Goal: Task Accomplishment & Management: Use online tool/utility

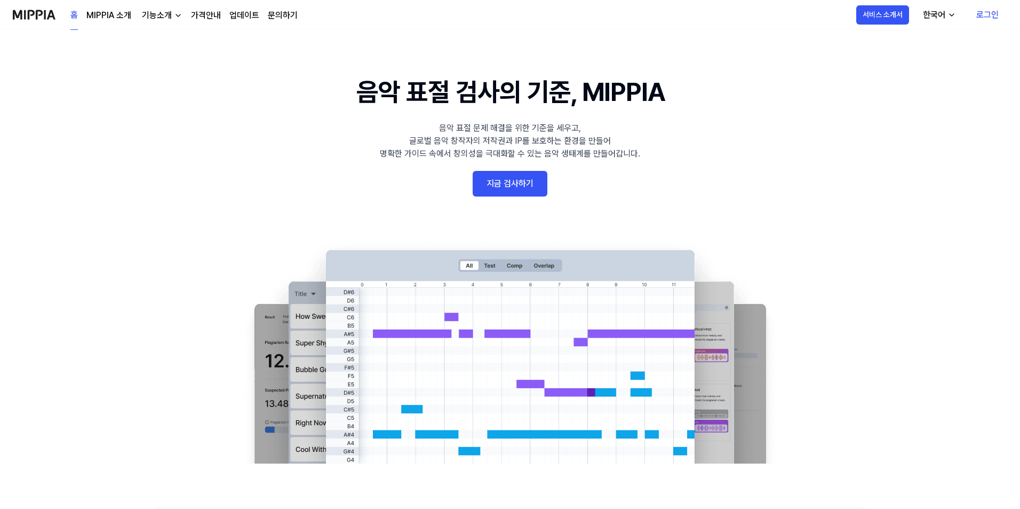
click at [520, 189] on link "지금 검사하기" at bounding box center [510, 184] width 75 height 26
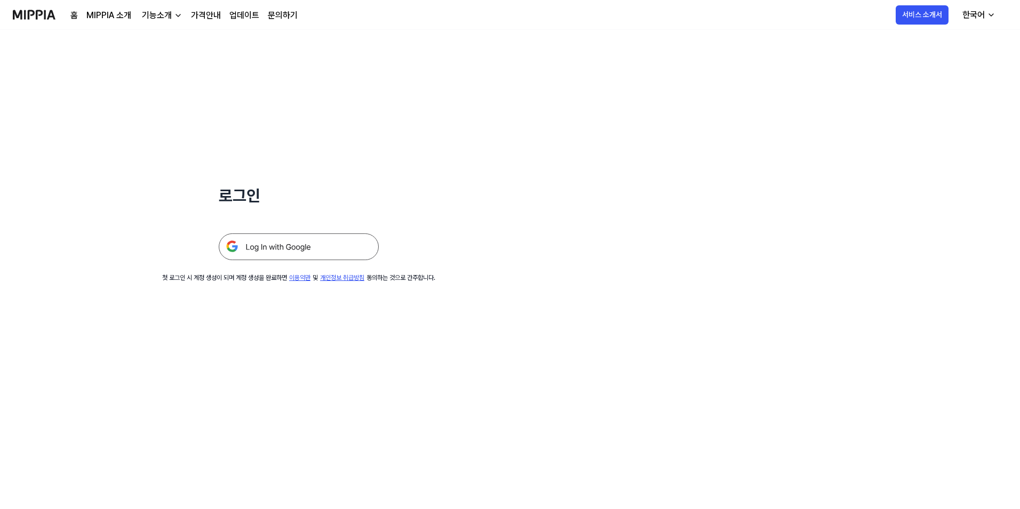
click at [355, 249] on img at bounding box center [299, 246] width 160 height 27
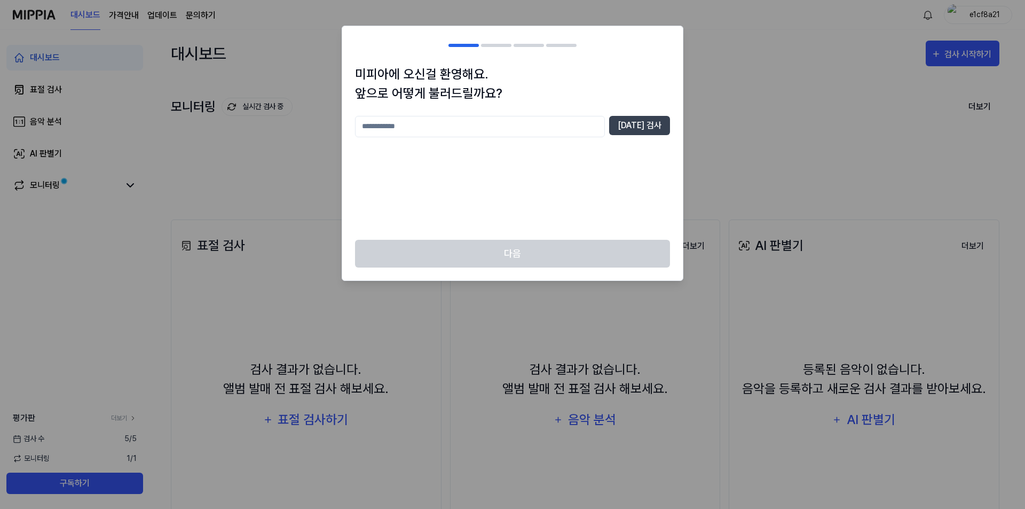
click at [558, 131] on input "text" at bounding box center [480, 126] width 250 height 21
type input "*"
type input "*******"
click at [654, 128] on button "[DATE] 검사" at bounding box center [639, 125] width 61 height 19
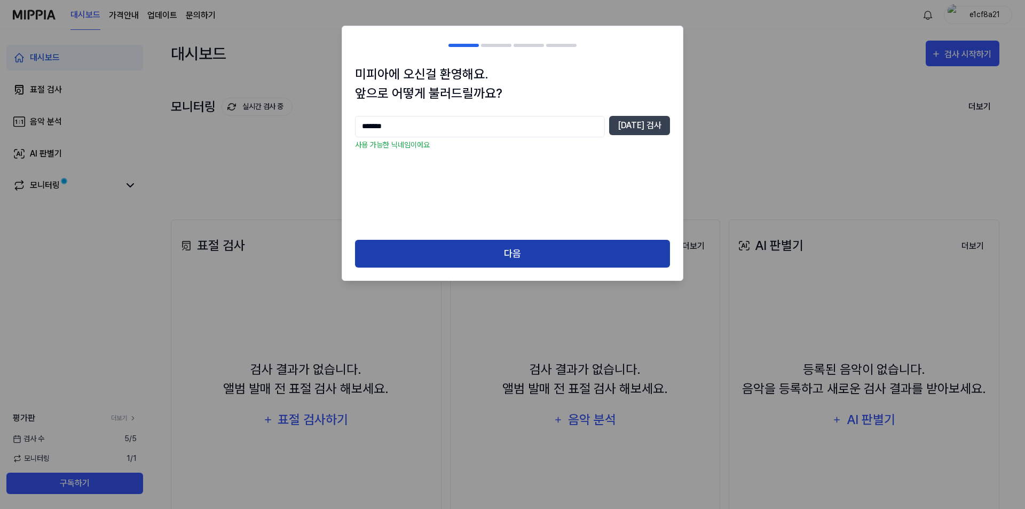
click at [571, 252] on button "다음" at bounding box center [512, 254] width 315 height 28
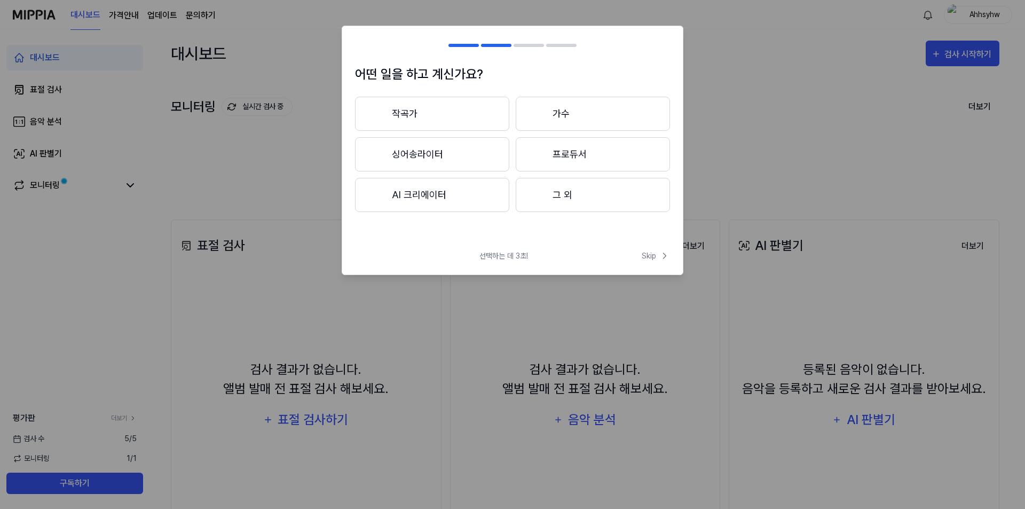
click at [464, 121] on button "작곡가" at bounding box center [432, 114] width 154 height 34
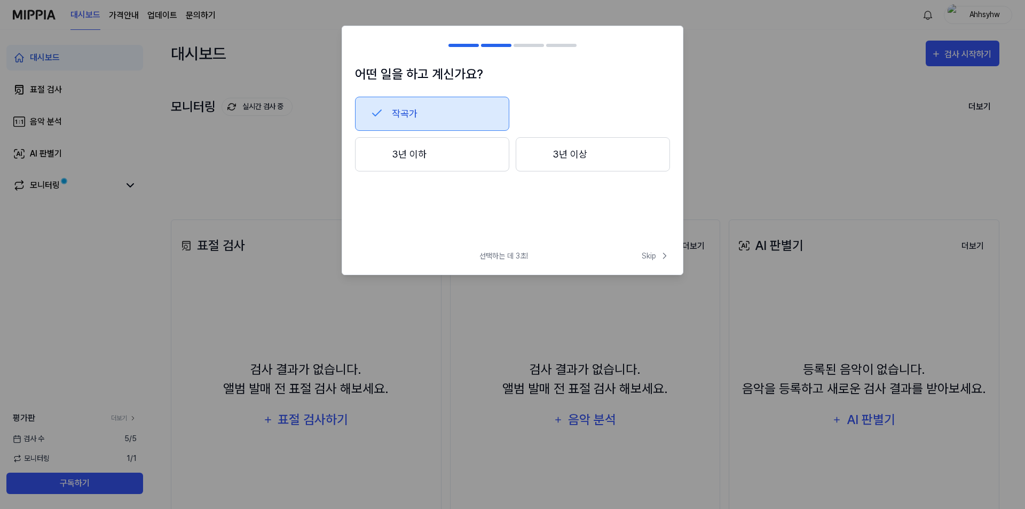
click at [453, 162] on button "3년 이하" at bounding box center [432, 154] width 154 height 34
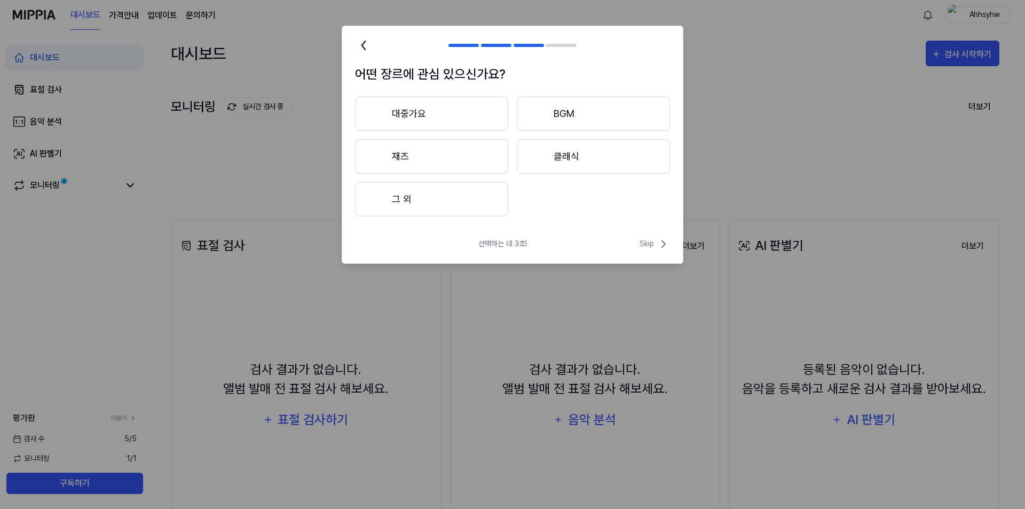
click at [575, 116] on button "BGM" at bounding box center [593, 114] width 153 height 34
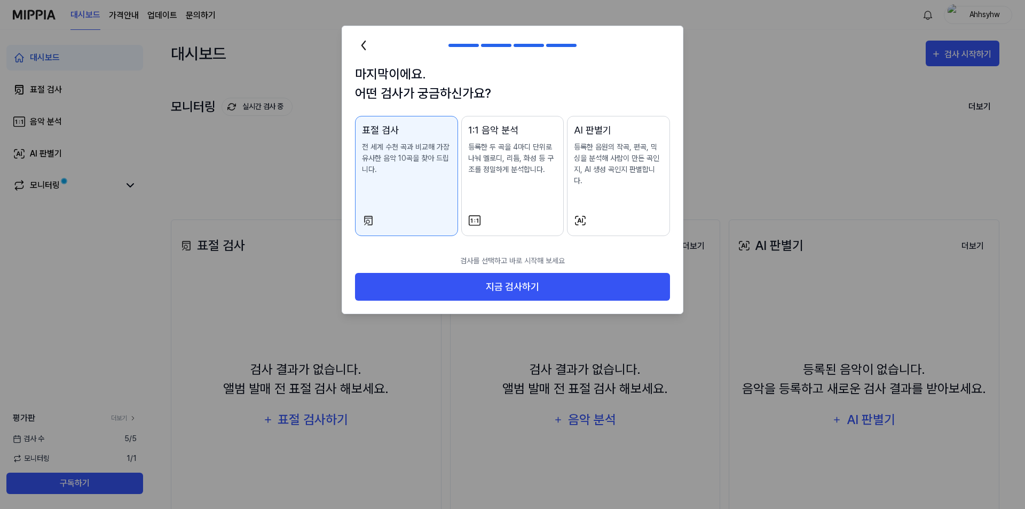
click at [548, 173] on p "등록한 두 곡을 4마디 단위로 나눠 멜로디, 리듬, 화성 등 구조를 정밀하게 분석합니다." at bounding box center [512, 158] width 89 height 34
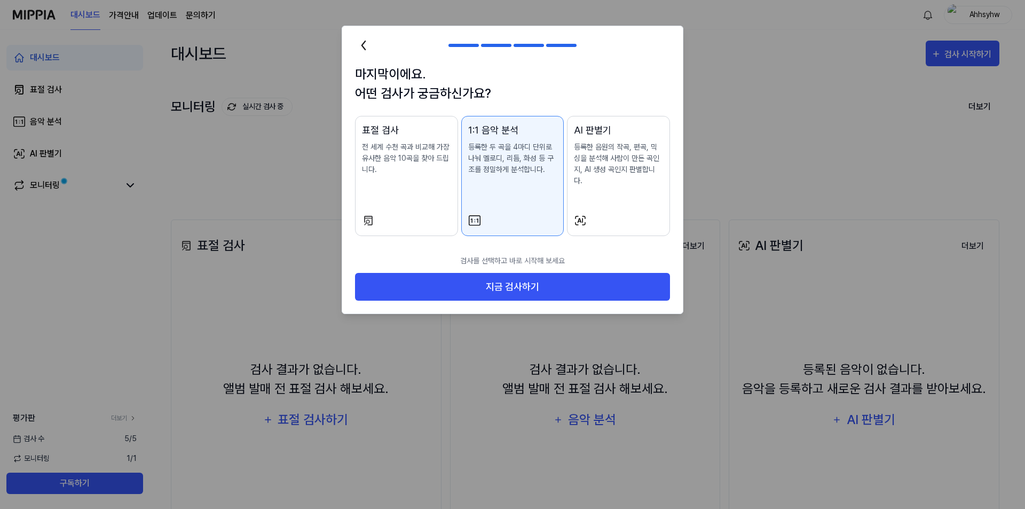
click at [629, 173] on p "등록한 음원의 작곡, 편곡, 믹싱을 분석해 사람이 만든 곡인지, AI 생성 곡인지 판별합니다." at bounding box center [618, 163] width 89 height 45
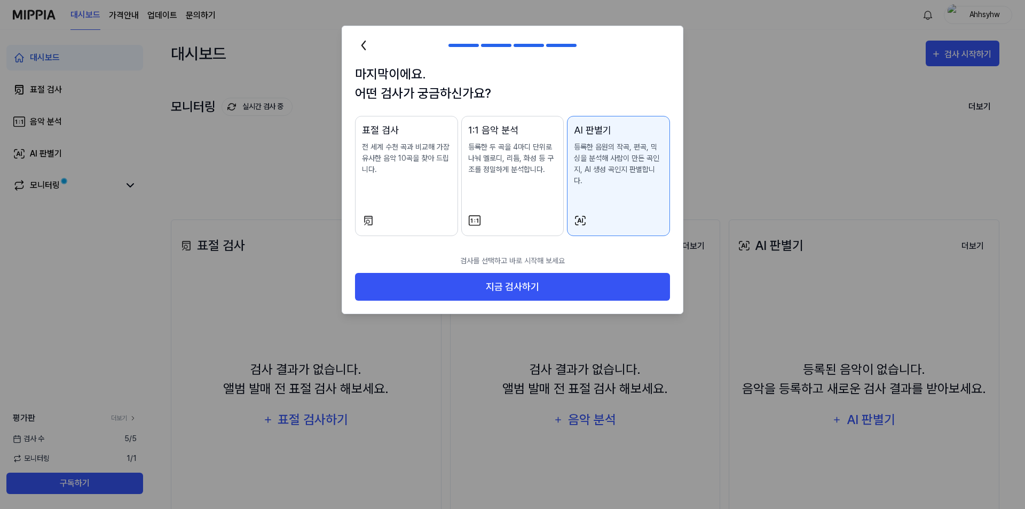
click at [399, 162] on p "전 세계 수천 곡과 비교해 가장 유사한 음악 10곡을 찾아 드립니다." at bounding box center [406, 158] width 89 height 34
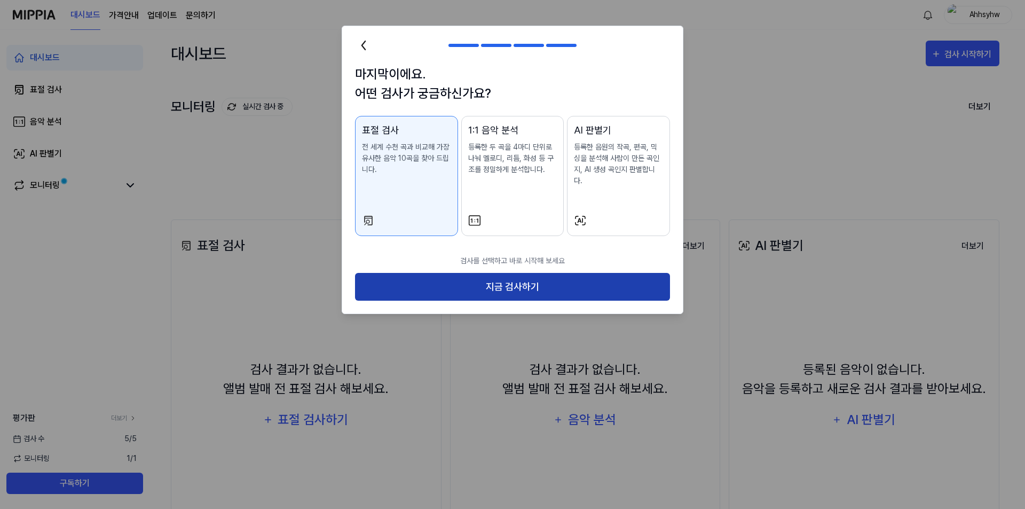
click at [500, 273] on button "지금 검사하기" at bounding box center [512, 287] width 315 height 28
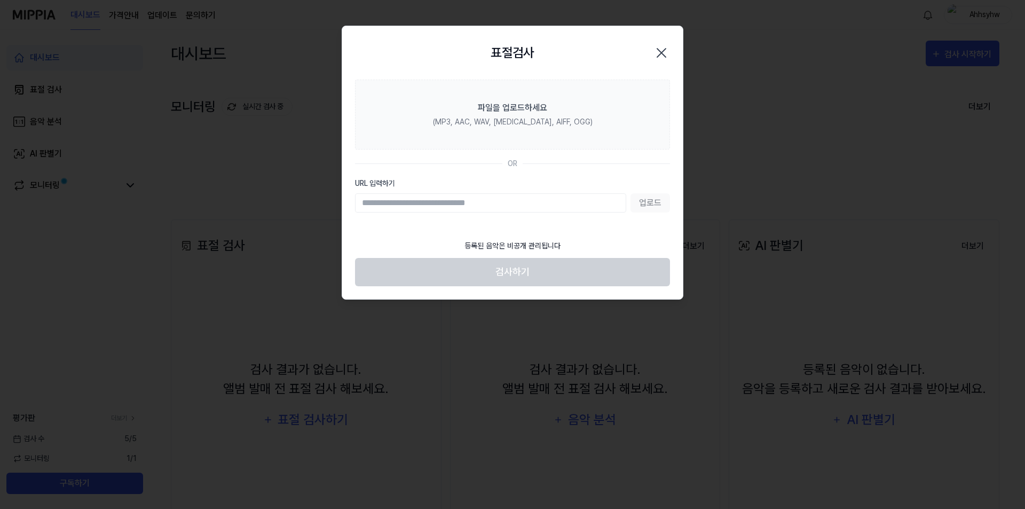
click at [475, 210] on input "URL 입력하기" at bounding box center [490, 202] width 271 height 19
click at [474, 207] on input "URL 입력하기" at bounding box center [490, 202] width 271 height 19
click at [536, 198] on input "URL 입력하기" at bounding box center [490, 202] width 271 height 19
paste input "**********"
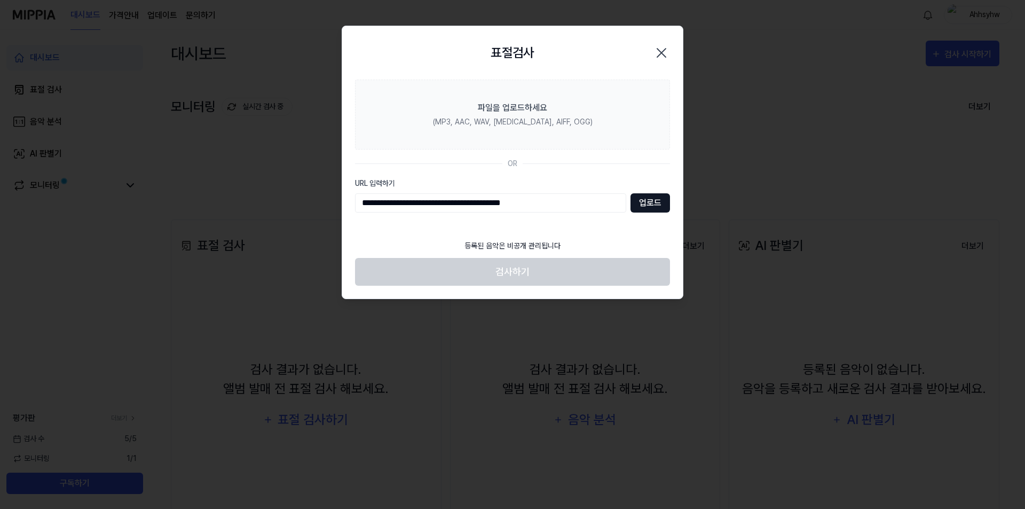
type input "**********"
click at [642, 207] on button "업로드" at bounding box center [649, 202] width 39 height 19
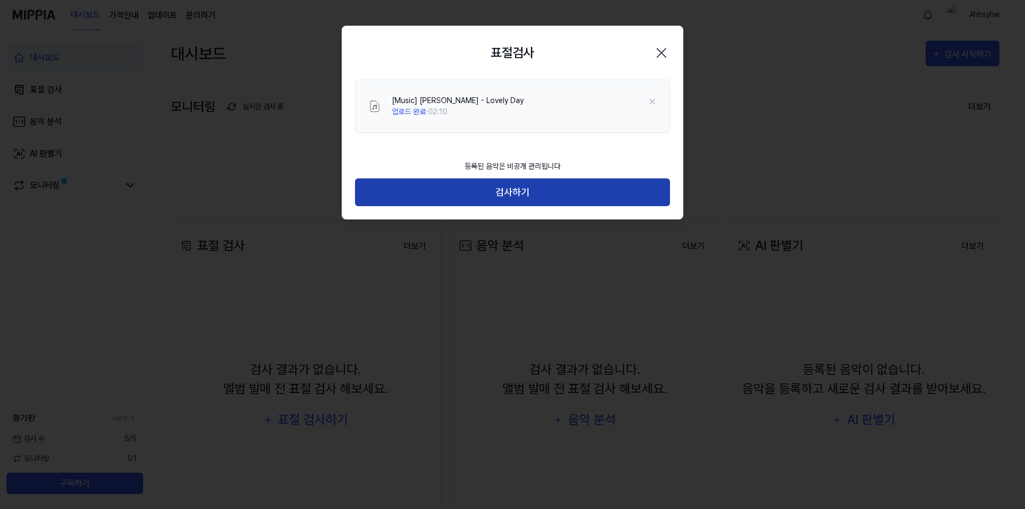
click at [528, 182] on button "검사하기" at bounding box center [512, 192] width 315 height 28
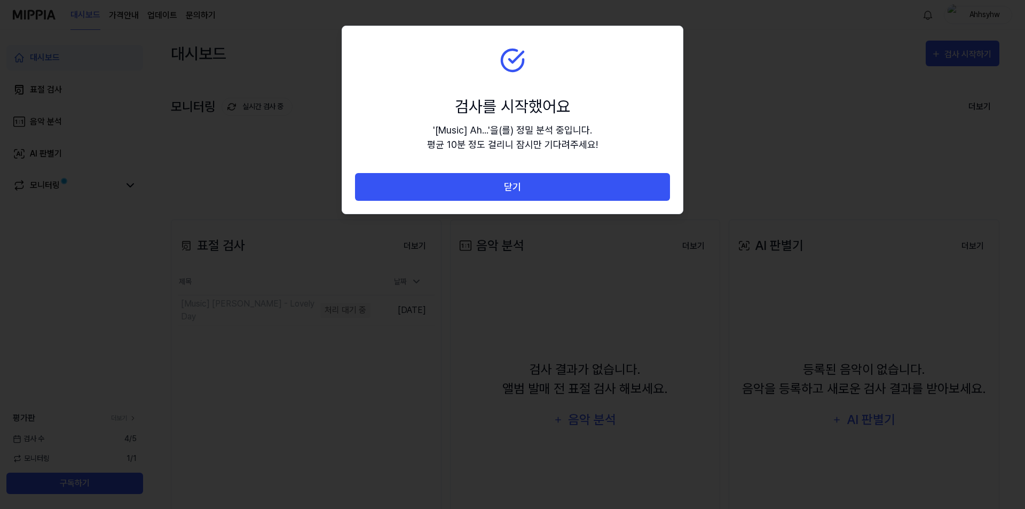
click at [528, 182] on button "닫기" at bounding box center [512, 187] width 315 height 28
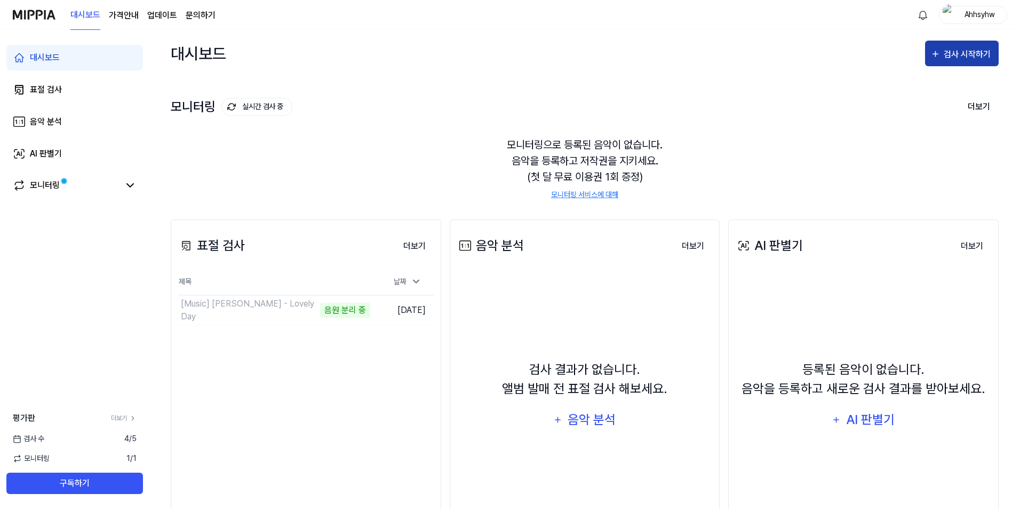
click at [950, 57] on div "검사 시작하기" at bounding box center [969, 55] width 50 height 14
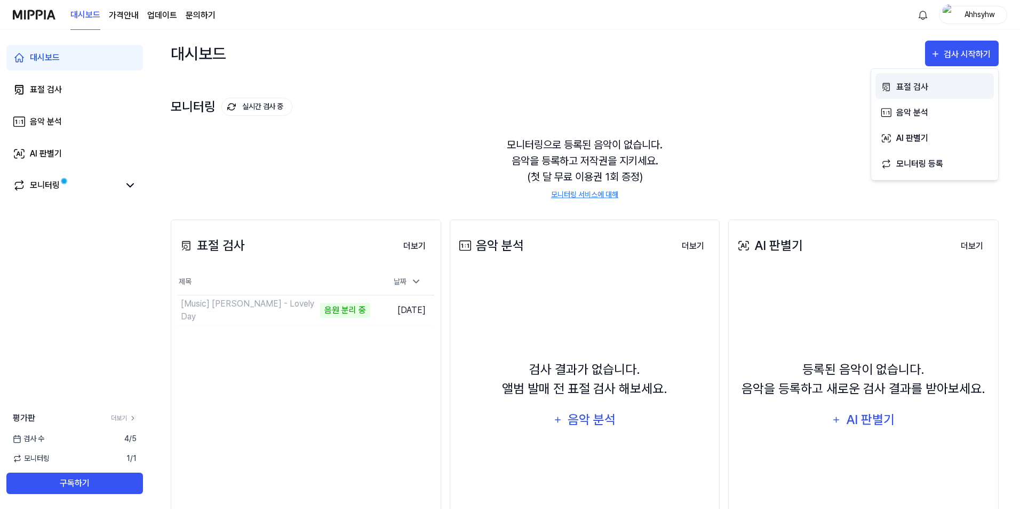
click at [910, 84] on div "표절 검사" at bounding box center [943, 87] width 93 height 14
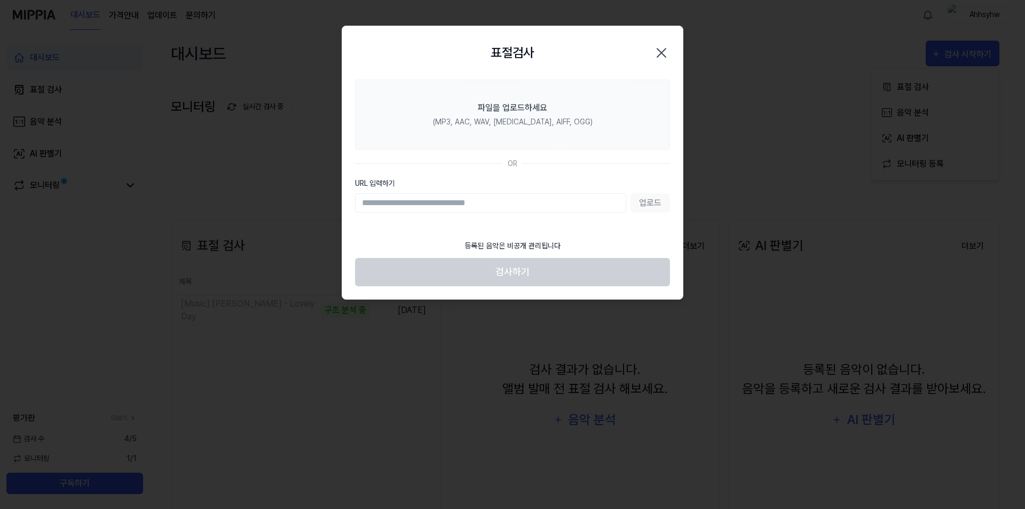
click at [496, 196] on input "URL 입력하기" at bounding box center [490, 202] width 271 height 19
paste input "**********"
type input "**********"
click at [647, 208] on button "업로드" at bounding box center [649, 202] width 39 height 19
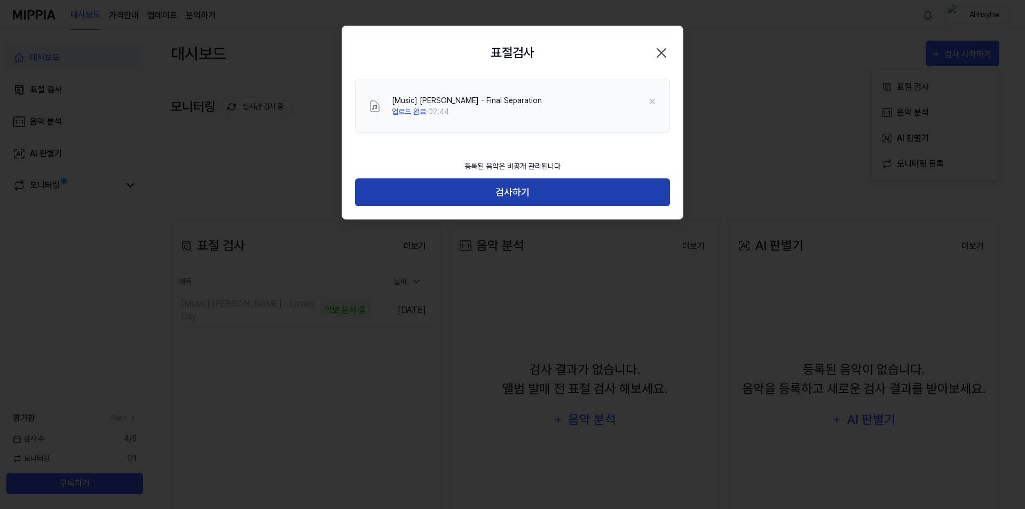
click at [601, 185] on button "검사하기" at bounding box center [512, 192] width 315 height 28
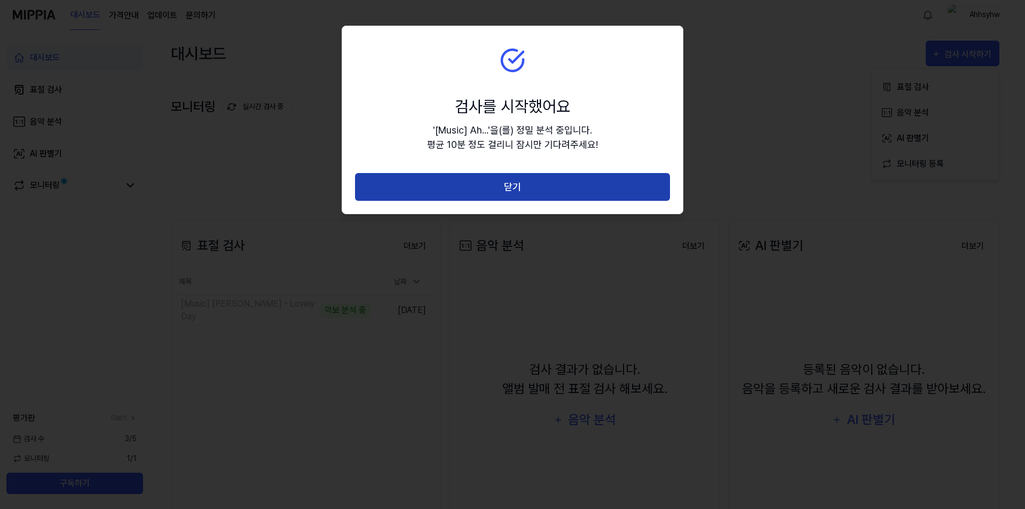
click at [529, 194] on button "닫기" at bounding box center [512, 187] width 315 height 28
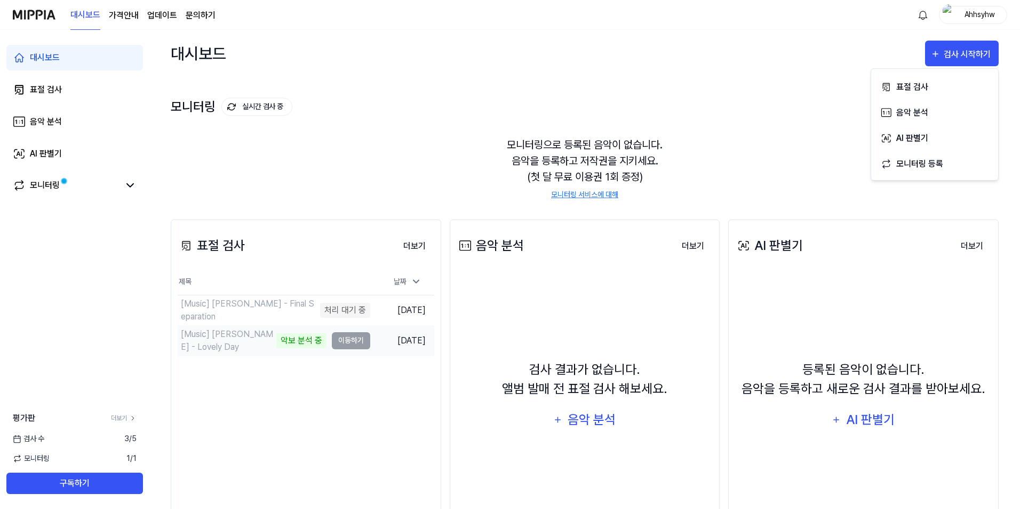
click at [347, 339] on td "[Music] [PERSON_NAME] - Lovely Day 악보 분석 중 이동하기" at bounding box center [274, 341] width 193 height 30
click at [353, 342] on td "[Music] [PERSON_NAME] - Lovely Day 악보 분석 중 이동하기" at bounding box center [274, 341] width 193 height 30
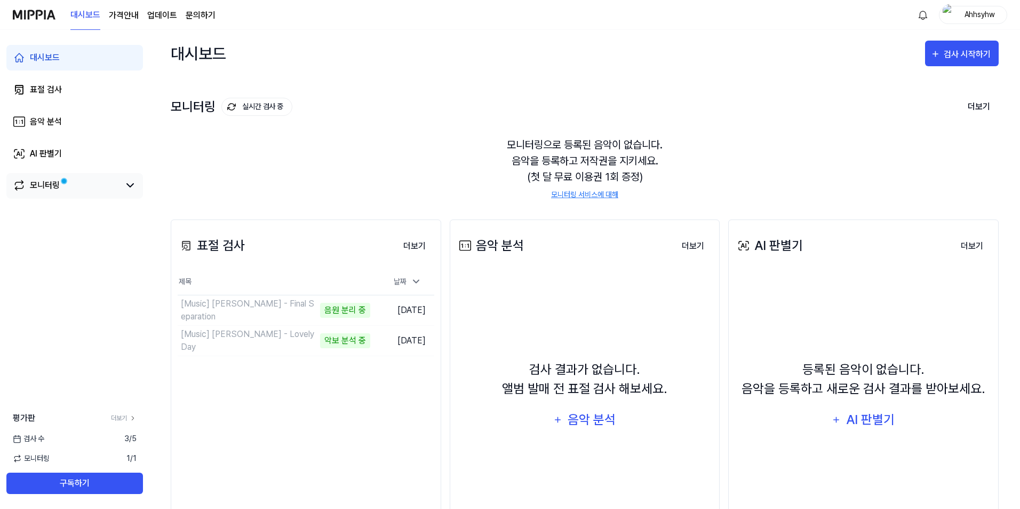
click at [83, 188] on link "모니터링" at bounding box center [66, 185] width 107 height 13
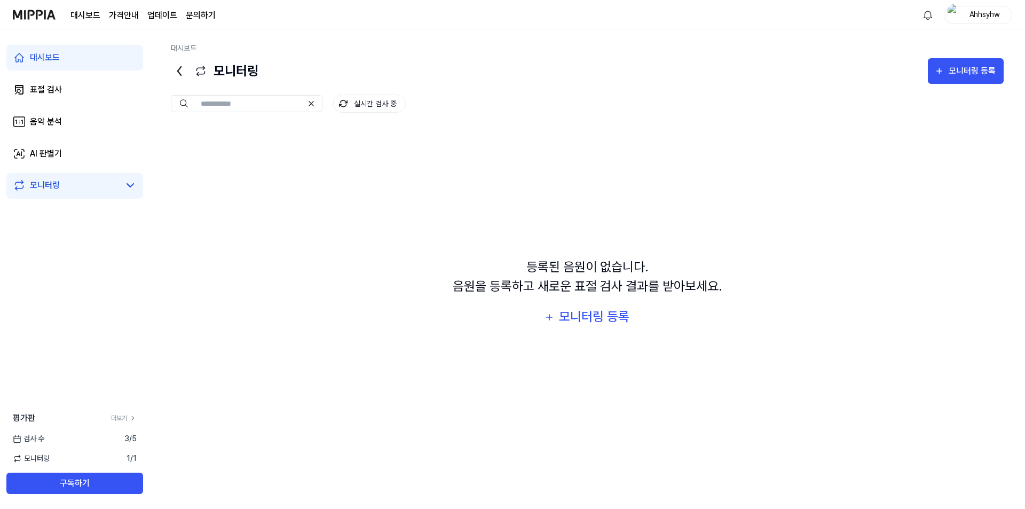
click at [105, 59] on link "대시보드" at bounding box center [74, 58] width 137 height 26
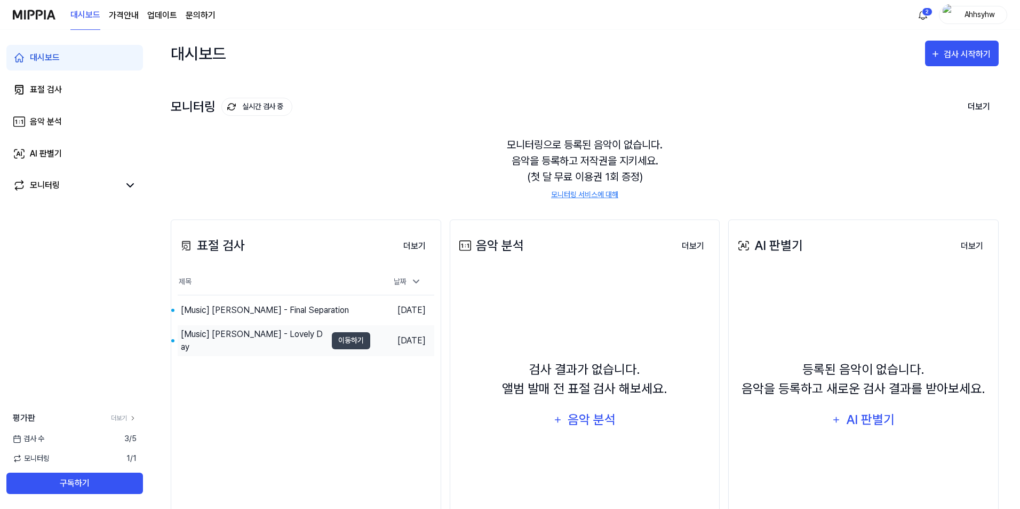
click at [298, 333] on div "[Music] [PERSON_NAME] - Lovely Day" at bounding box center [252, 341] width 149 height 30
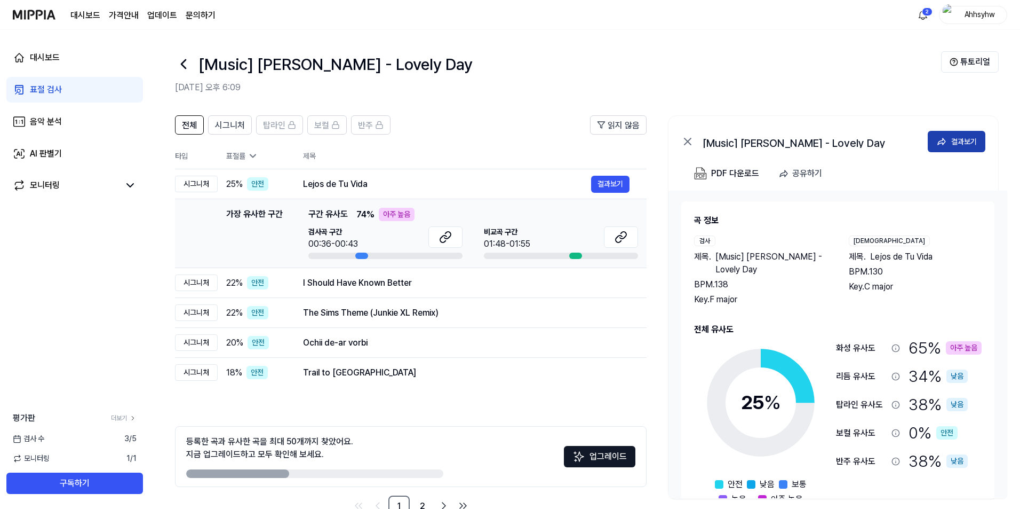
click at [979, 138] on button "결과보기" at bounding box center [957, 141] width 58 height 21
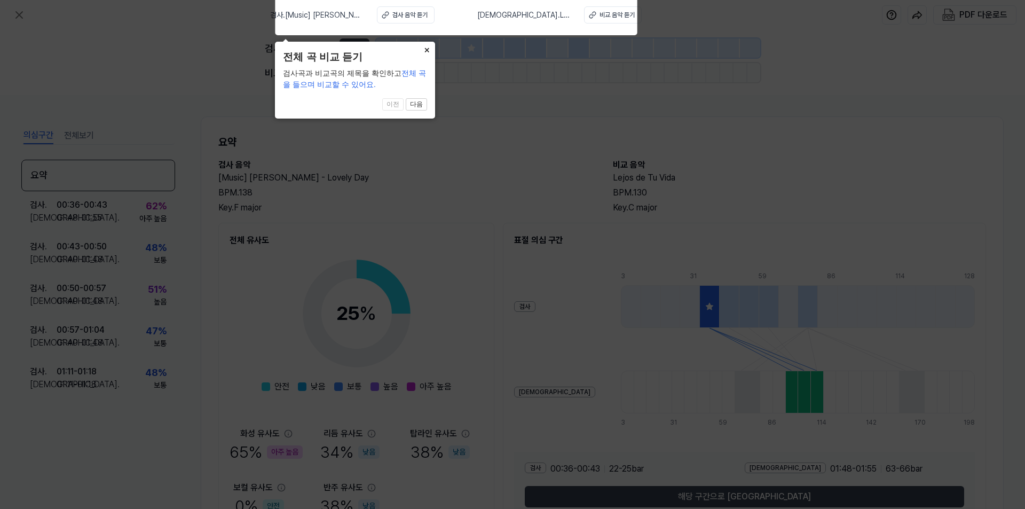
click at [426, 50] on button "×" at bounding box center [426, 49] width 17 height 15
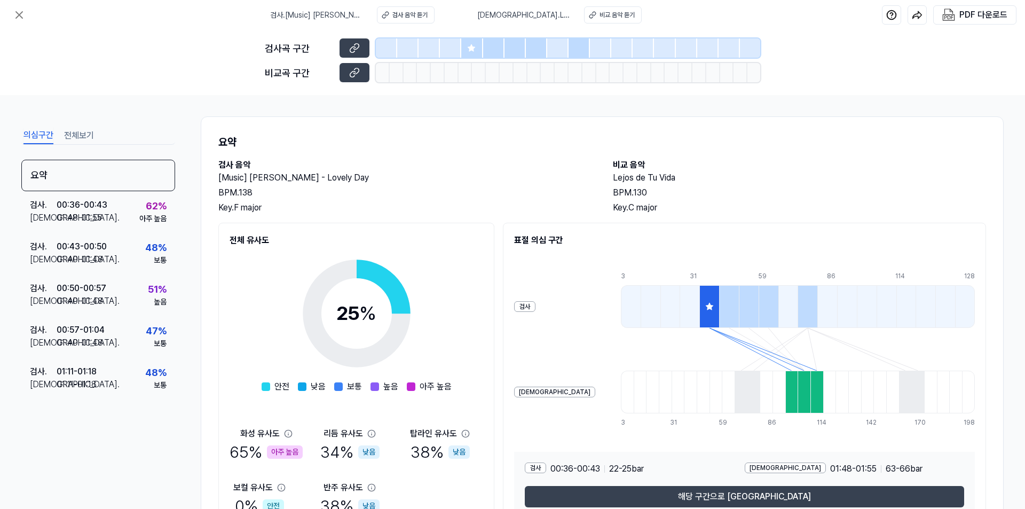
click at [444, 146] on h1 "요약" at bounding box center [601, 142] width 767 height 16
click at [357, 67] on icon at bounding box center [354, 72] width 11 height 11
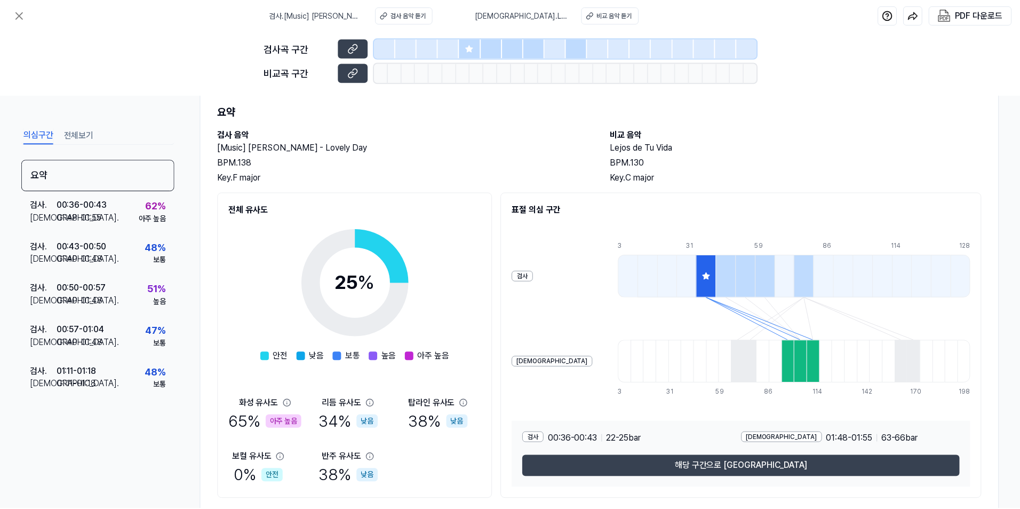
scroll to position [59, 0]
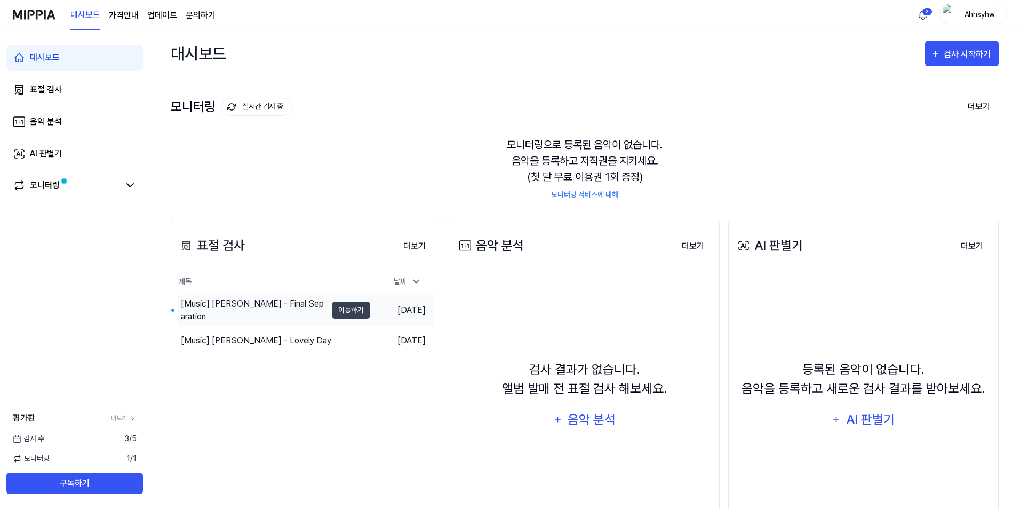
click at [264, 306] on div "[Music] [PERSON_NAME] - Final Separation" at bounding box center [254, 310] width 146 height 26
click at [912, 15] on div "대시보드 가격안내 업데이트 문의하기 2 Ahhsyhw" at bounding box center [510, 14] width 995 height 29
click at [920, 18] on html "대시보드 가격안내 업데이트 문의하기 2 Ahhsyhw 대시보드 표절 검사 음악 분석 AI 판별기 모니터링 평가판 더보기 검사 [DATE] 모니…" at bounding box center [510, 254] width 1020 height 509
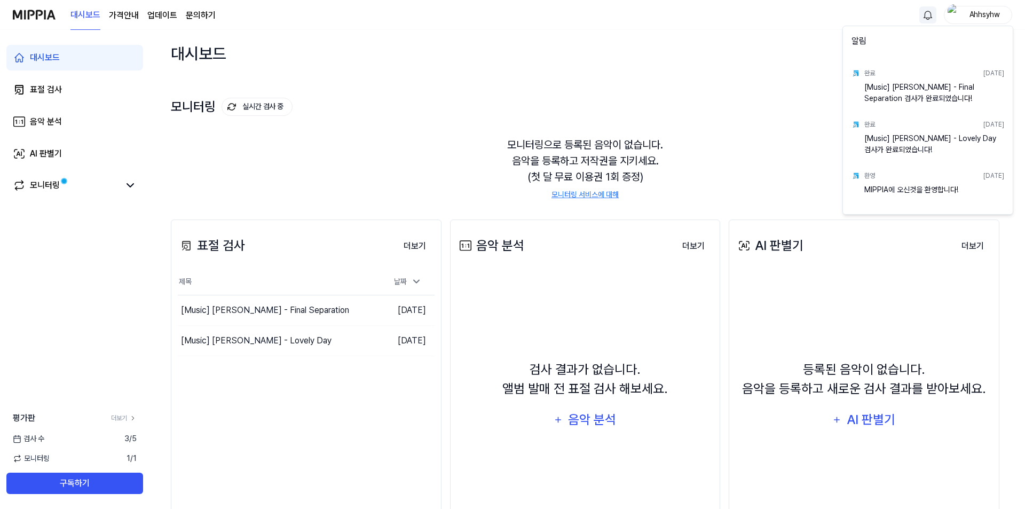
click at [691, 77] on html "대시보드 가격안내 업데이트 문의하기 Ahhsyhw 대시보드 표절 검사 음악 분석 AI 판별기 모니터링 평가판 더보기 검사 [DATE] 모니터링…" at bounding box center [512, 254] width 1025 height 509
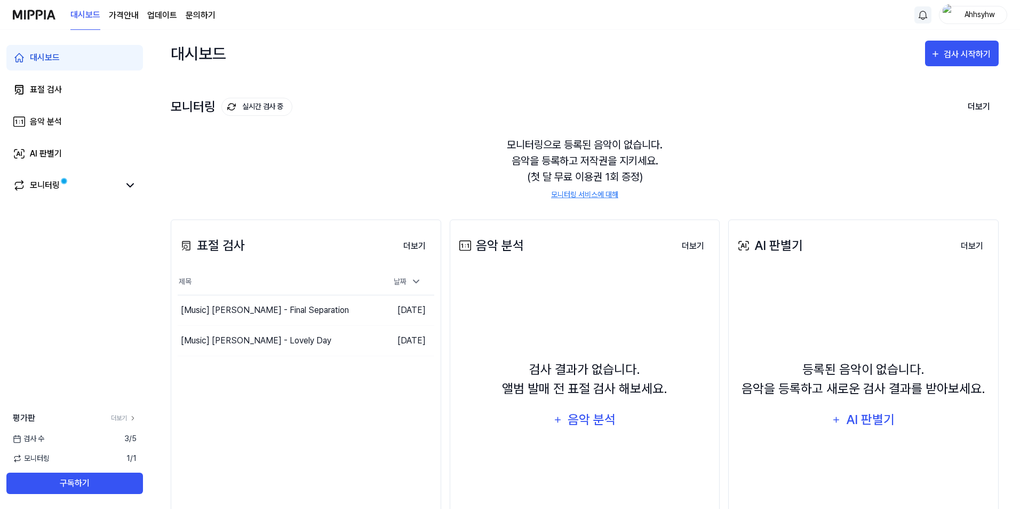
drag, startPoint x: 265, startPoint y: 314, endPoint x: 317, endPoint y: 423, distance: 120.8
click at [317, 423] on div "표절 검사 더보기 표절 검사 제목 날짜 [Music] Ahhsyhw - Final Separation 이동하기 [DATE] [Music] Ah…" at bounding box center [306, 388] width 271 height 339
